Goal: Transaction & Acquisition: Purchase product/service

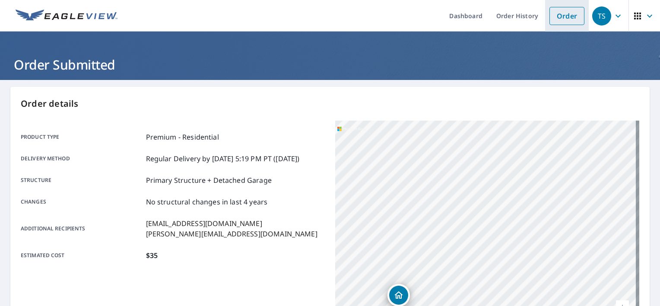
click at [553, 19] on link "Order" at bounding box center [567, 16] width 35 height 18
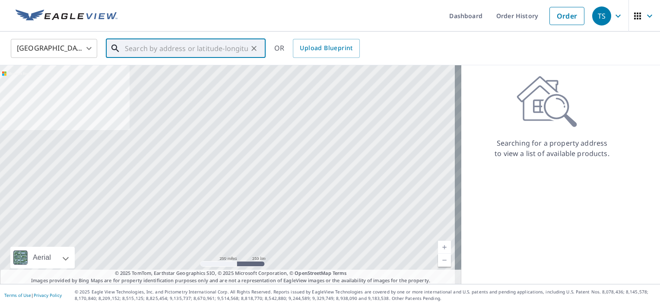
click at [202, 45] on input "text" at bounding box center [186, 48] width 123 height 24
paste input "[STREET_ADDRESS][PERSON_NAME]"
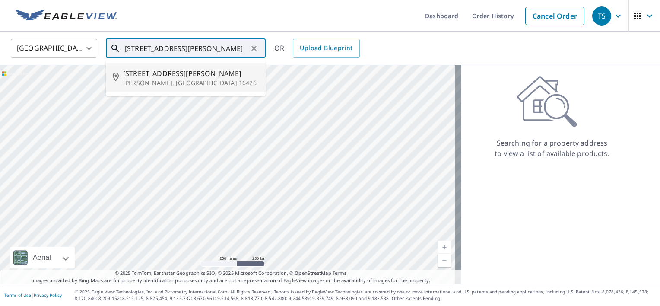
click at [172, 77] on span "[STREET_ADDRESS][PERSON_NAME]" at bounding box center [191, 73] width 136 height 10
type input "[STREET_ADDRESS][PERSON_NAME][PERSON_NAME]"
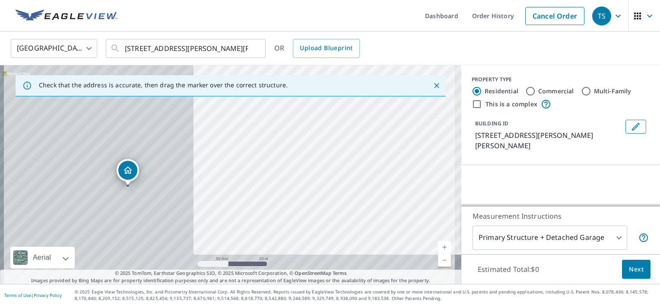
drag, startPoint x: 192, startPoint y: 161, endPoint x: 430, endPoint y: 118, distance: 242.0
click at [430, 118] on div "[STREET_ADDRESS][PERSON_NAME][PERSON_NAME]" at bounding box center [230, 174] width 461 height 219
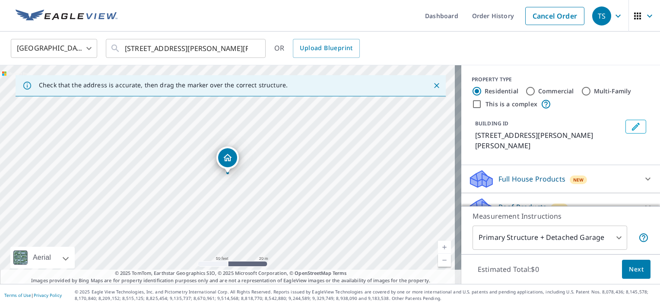
click at [228, 159] on icon "Dropped pin, building 1, Residential property, 9590 Silverthorn Rd Mc Kean, PA …" at bounding box center [228, 158] width 10 height 10
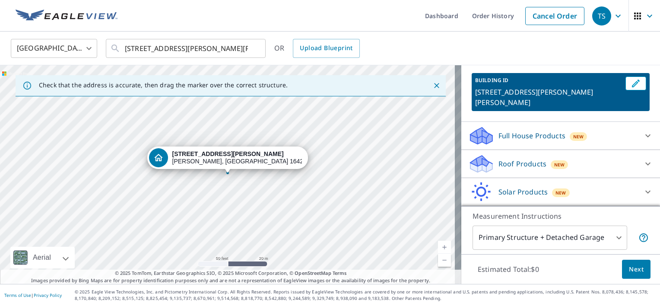
click at [514, 159] on p "Roof Products" at bounding box center [523, 164] width 48 height 10
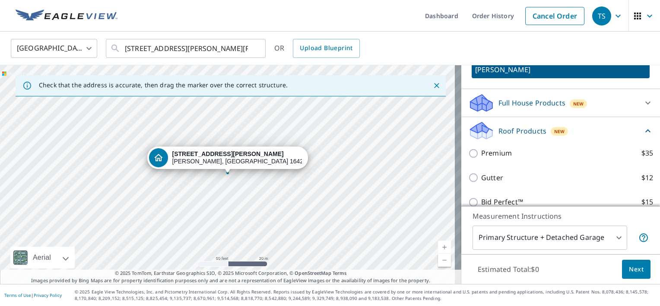
scroll to position [116, 0]
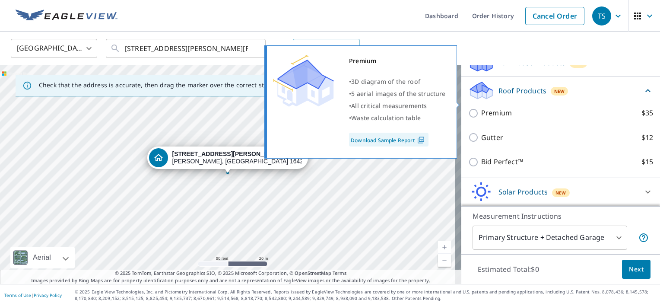
click at [495, 108] on p "Premium" at bounding box center [496, 113] width 31 height 11
click at [481, 108] on input "Premium $35" at bounding box center [474, 113] width 13 height 10
checkbox input "true"
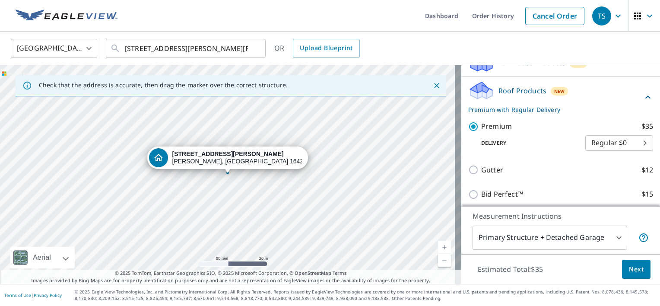
click at [615, 267] on div "Estimated Total: $35 Next" at bounding box center [560, 269] width 199 height 30
click at [629, 264] on span "Next" at bounding box center [636, 269] width 15 height 11
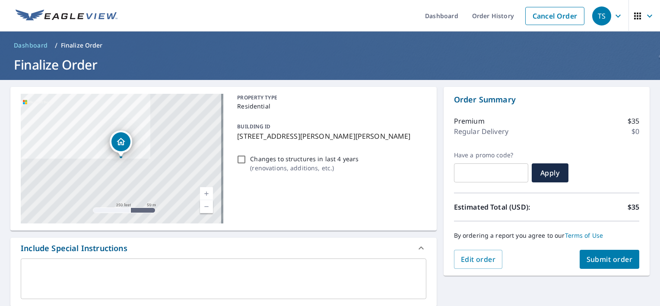
click at [605, 254] on span "Submit order" at bounding box center [610, 259] width 46 height 10
checkbox input "true"
